Goal: Find specific page/section: Find specific page/section

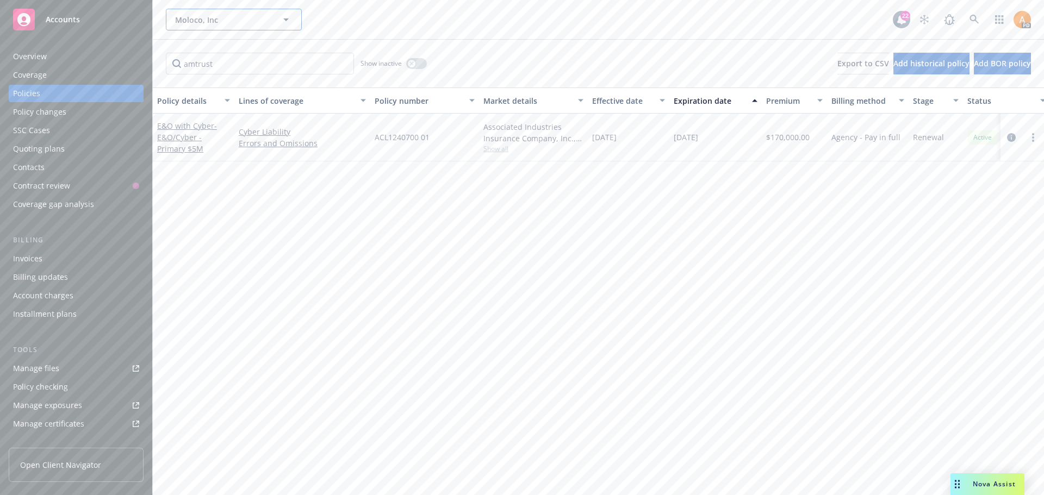
click at [202, 24] on span "Moloco, Inc" at bounding box center [222, 19] width 94 height 11
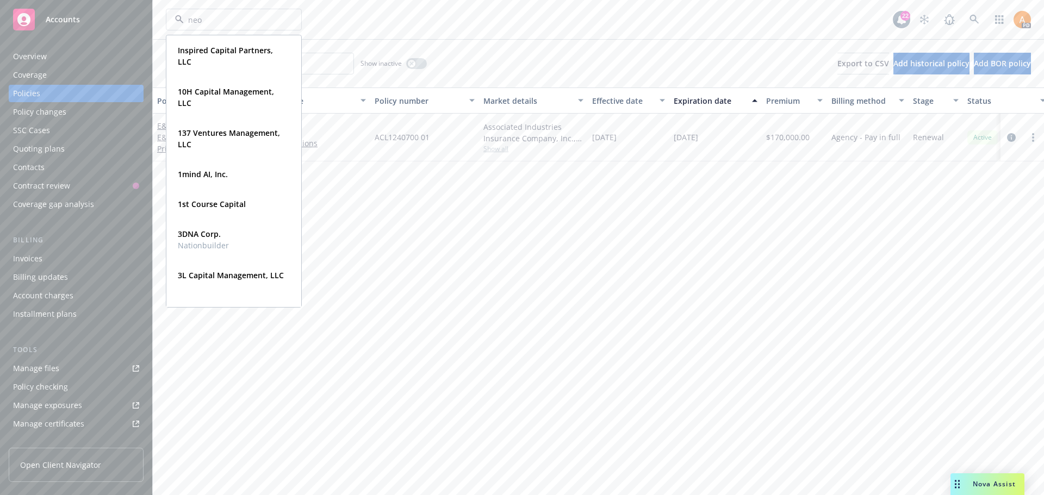
type input "neon"
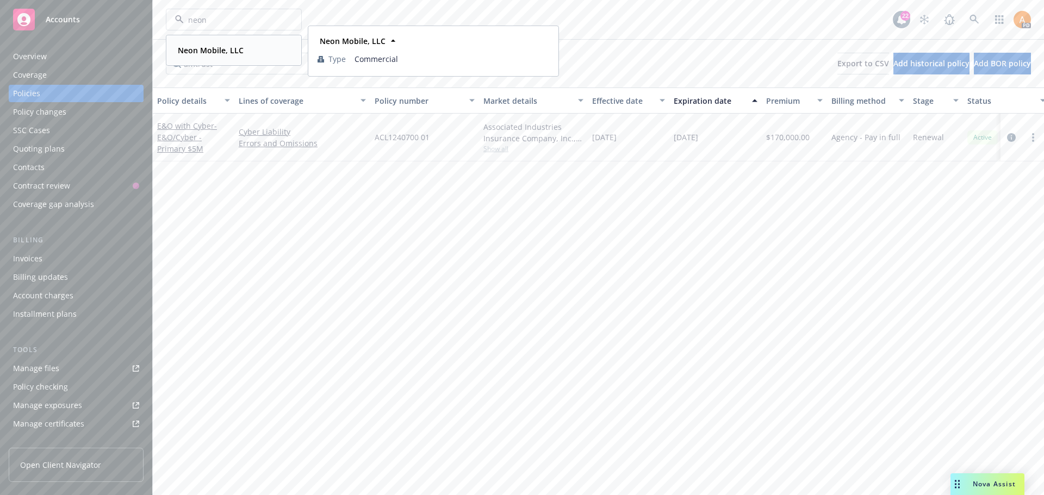
click at [198, 52] on strong "Neon Mobile, LLC" at bounding box center [211, 50] width 66 height 10
click at [193, 138] on link "E&O with Cyber" at bounding box center [185, 137] width 57 height 10
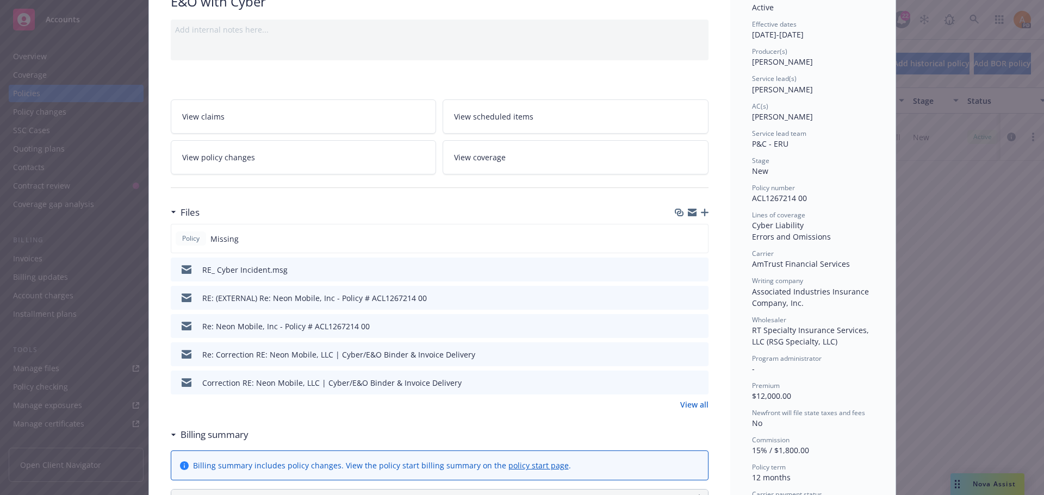
scroll to position [109, 0]
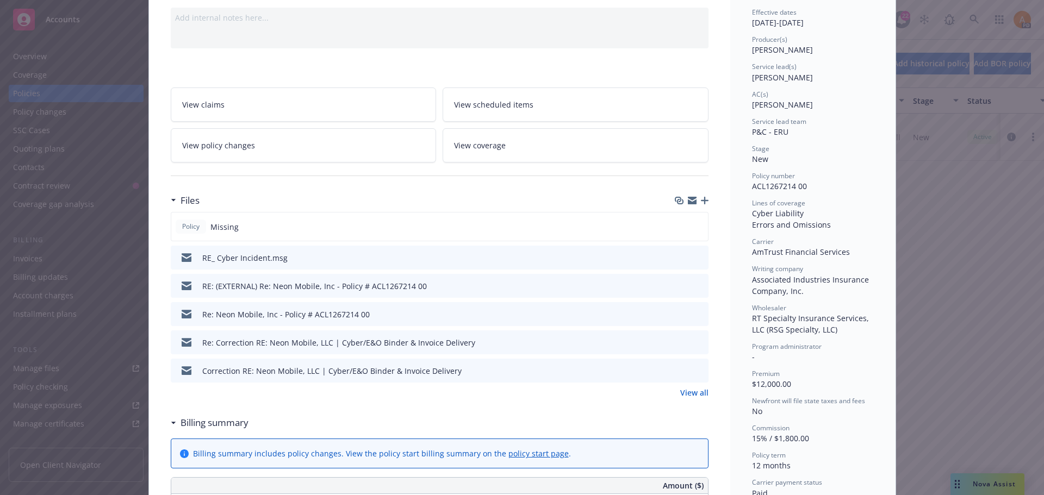
click at [700, 284] on div "RE: (EXTERNAL) Re: Neon Mobile, Inc - Policy # ACL1267214 00" at bounding box center [440, 286] width 538 height 24
click at [697, 285] on icon "preview file" at bounding box center [698, 286] width 10 height 8
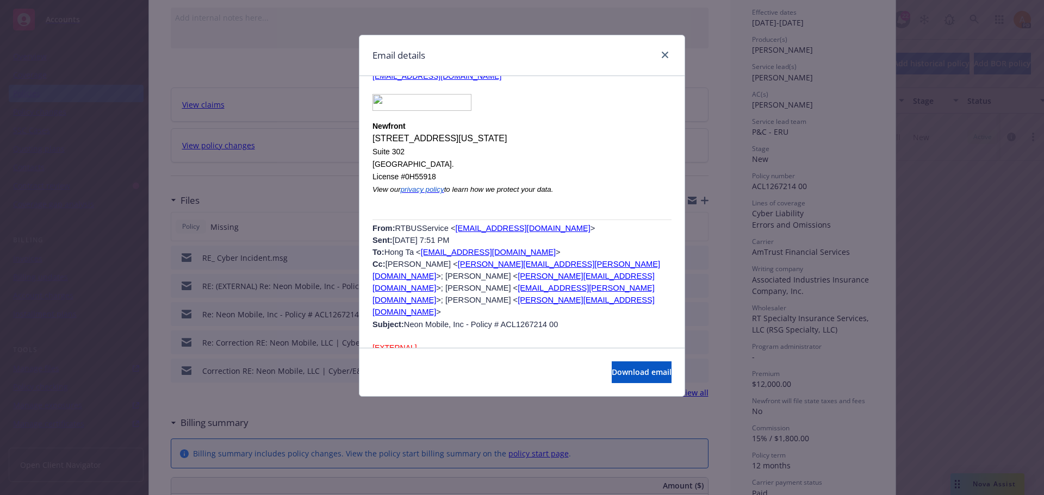
scroll to position [1033, 0]
